Goal: Information Seeking & Learning: Obtain resource

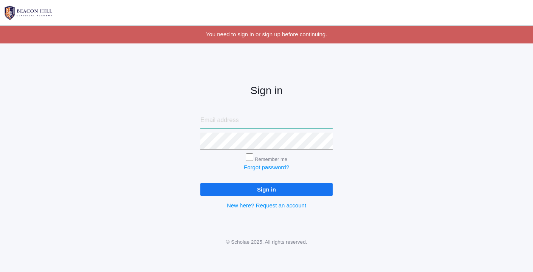
type input "[PERSON_NAME][EMAIL_ADDRESS][PERSON_NAME][DOMAIN_NAME]"
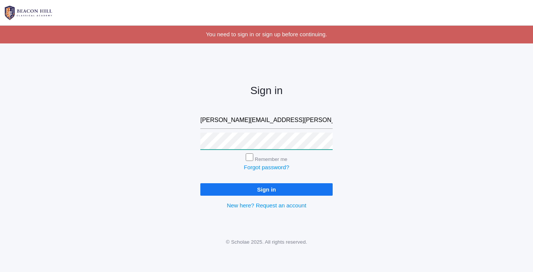
click at [267, 188] on input "Sign in" at bounding box center [266, 189] width 132 height 12
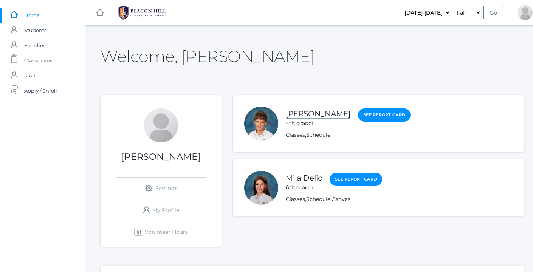
click at [299, 113] on link "Luka Delic" at bounding box center [318, 113] width 65 height 9
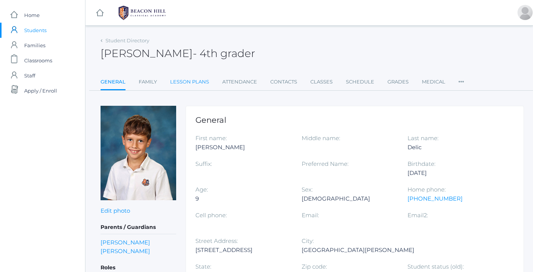
click at [194, 82] on link "Lesson Plans" at bounding box center [189, 81] width 39 height 15
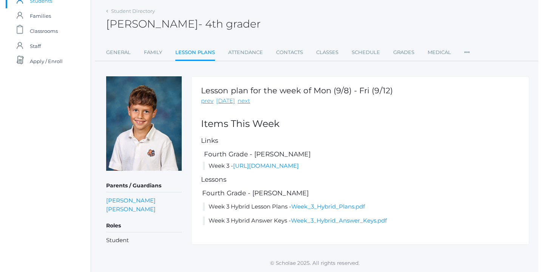
scroll to position [31, 0]
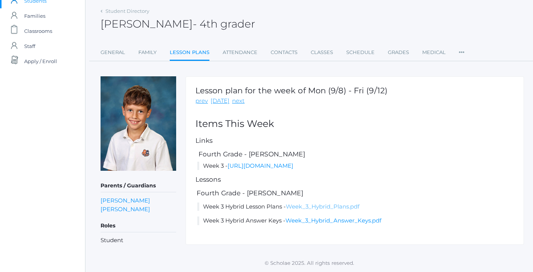
click at [313, 210] on link "Week_3_Hybrid_Plans.pdf" at bounding box center [323, 206] width 74 height 7
click at [253, 163] on link "https://docs.google.com/document/d/1W_ybEcFPYfc50ex6XgFBFBK9SMFNgWOsvpC5-I0IWG0…" at bounding box center [261, 165] width 66 height 7
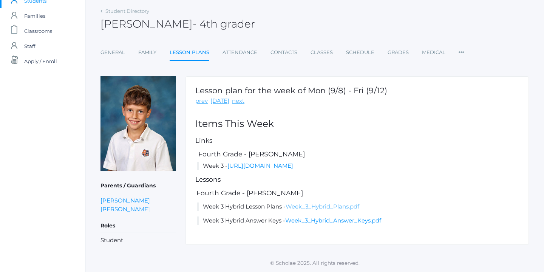
click at [308, 210] on link "Week_3_Hybrid_Plans.pdf" at bounding box center [323, 206] width 74 height 7
click at [314, 223] on link "Week_3_Hybrid_Answer_Keys.pdf" at bounding box center [333, 220] width 96 height 7
